Goal: Task Accomplishment & Management: Manage account settings

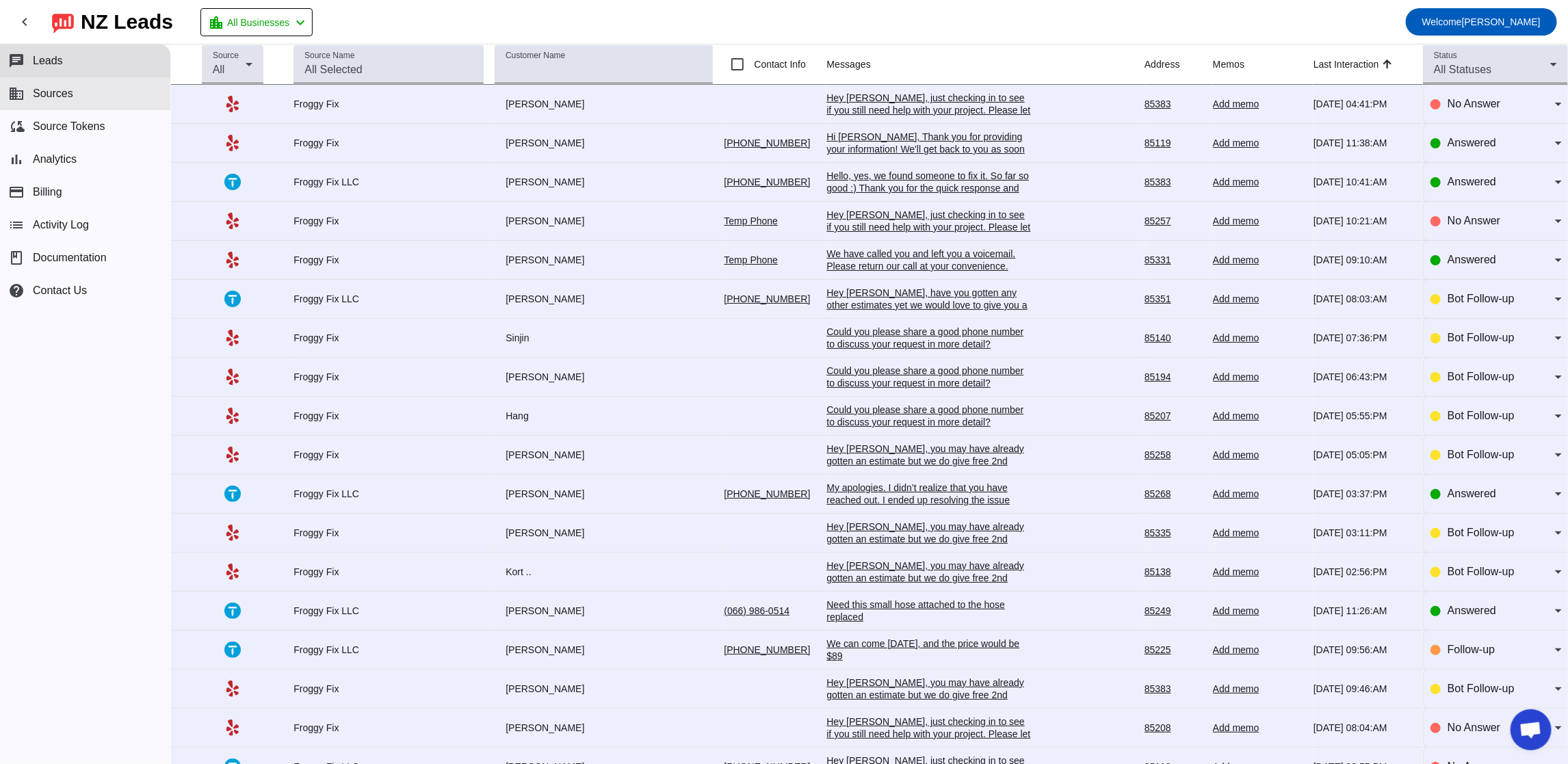
click at [52, 99] on span "Sources" at bounding box center [53, 94] width 41 height 12
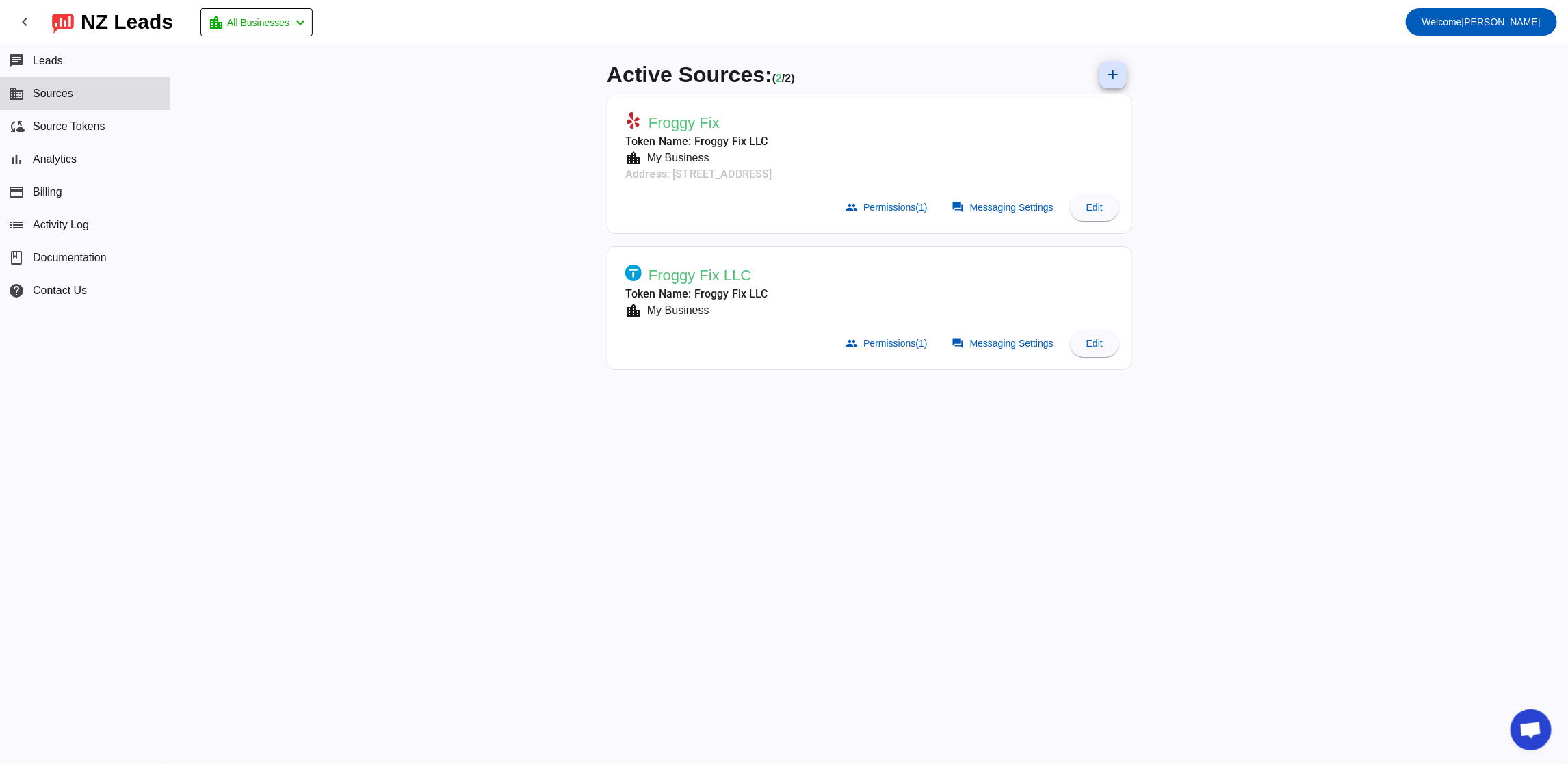
drag, startPoint x: 1105, startPoint y: 213, endPoint x: 1219, endPoint y: 235, distance: 116.1
click at [1219, 235] on div "Active Sources: ( 2 / 2) add Froggy Fix Token Name: Froggy Fix LLC location_cit…" at bounding box center [869, 404] width 1397 height 719
click at [1219, 235] on div "Active Sources: ( 2 / 2) add Froggy Fix Token Name: Froggy Fix LLC location_cit…" at bounding box center [869, 404] width 1397 height 719
click at [1089, 210] on span "Edit" at bounding box center [1094, 207] width 17 height 11
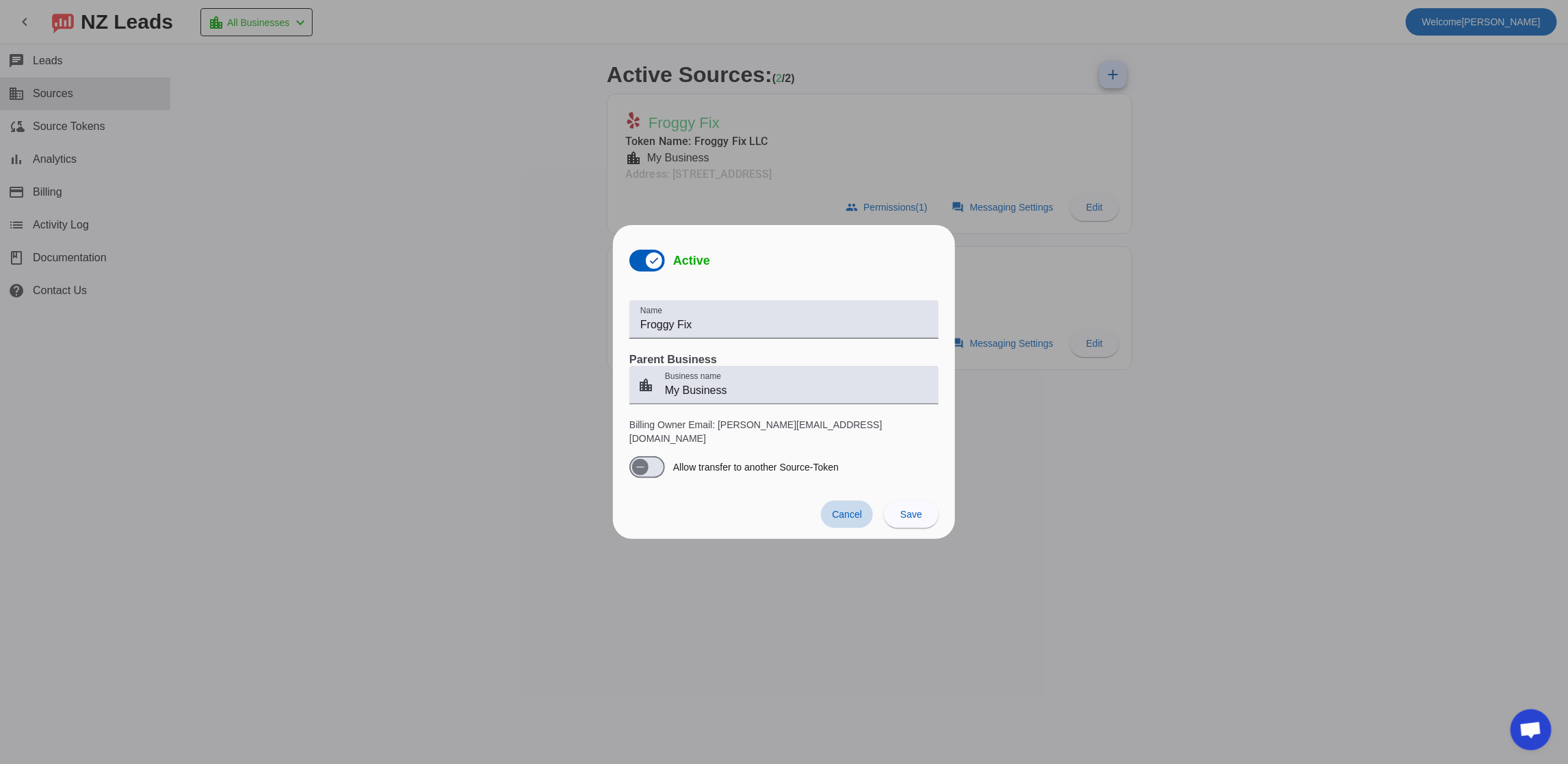
click at [856, 509] on span "Cancel" at bounding box center [847, 514] width 30 height 11
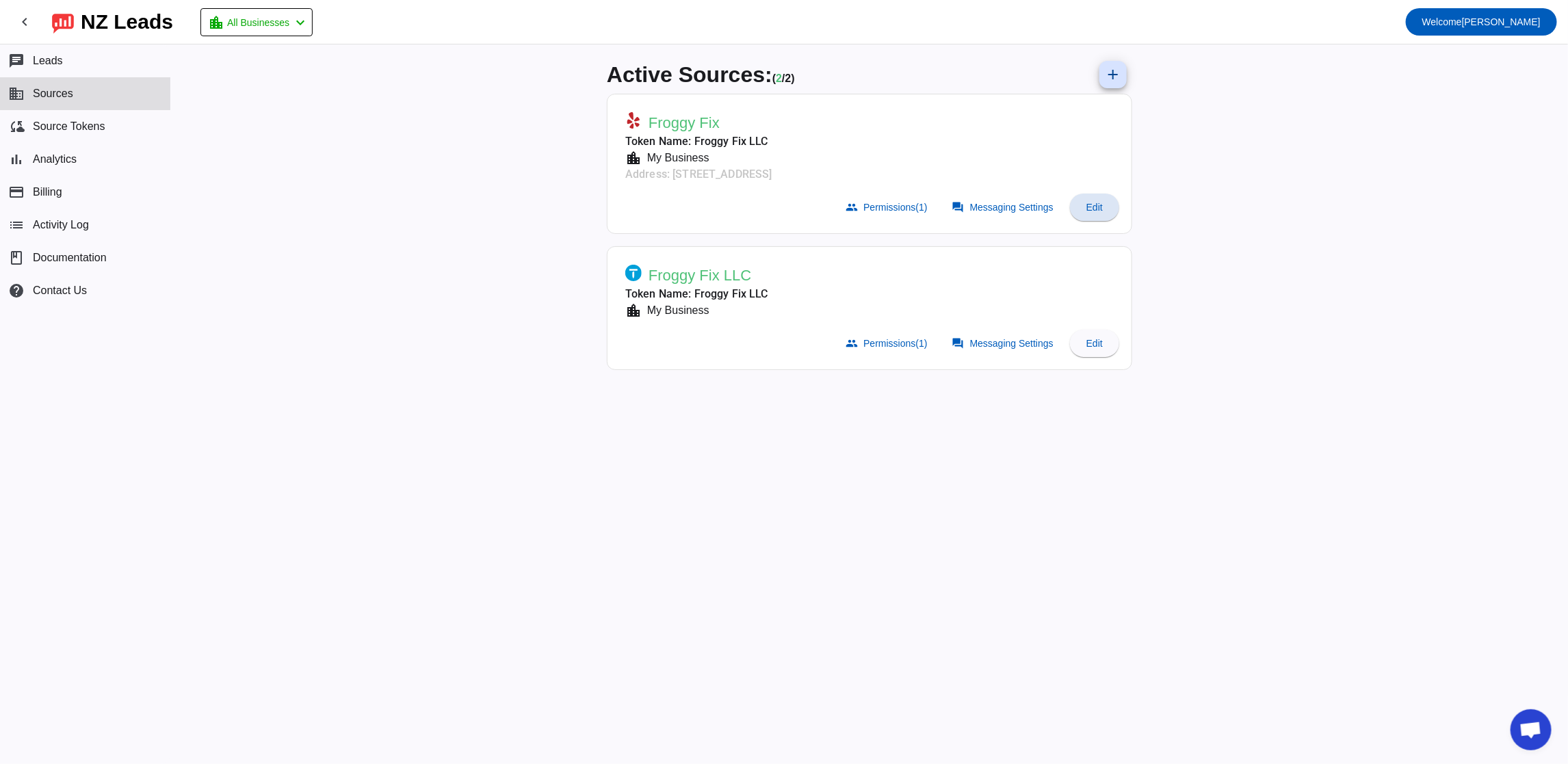
click at [453, 160] on div "Active Sources: ( 2 / 2) add Froggy Fix Token Name: Froggy Fix LLC location_cit…" at bounding box center [869, 404] width 1397 height 719
